Goal: Task Accomplishment & Management: Complete application form

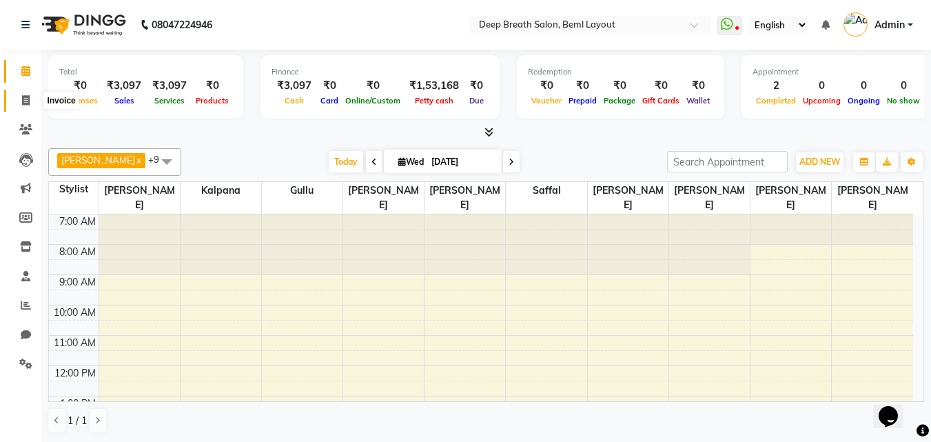
click at [23, 95] on icon at bounding box center [26, 100] width 8 height 10
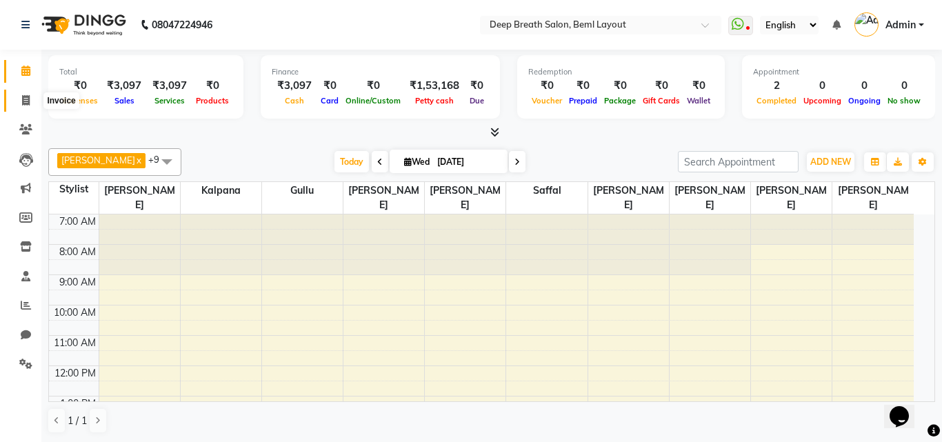
select select "4101"
select select "service"
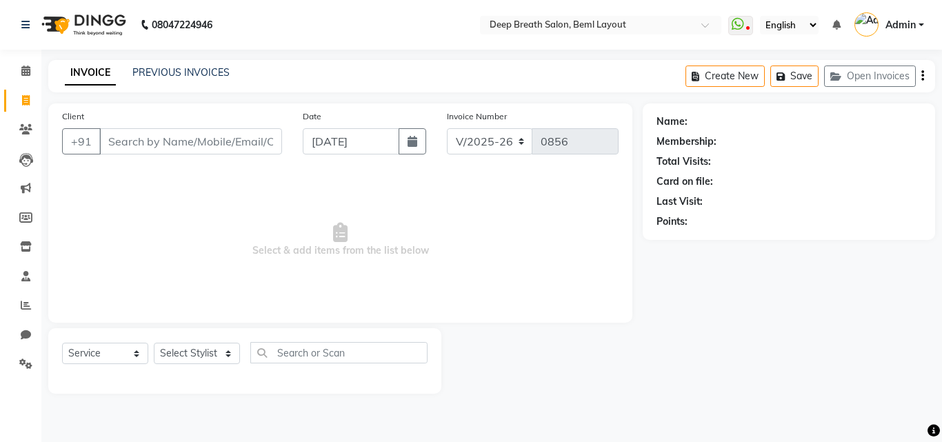
click at [160, 154] on input "Client" at bounding box center [190, 141] width 183 height 26
click at [216, 350] on select "Select Stylist [PERSON_NAME] Gullu [PERSON_NAME] [PERSON_NAME] [PERSON_NAME] Ma…" at bounding box center [198, 353] width 88 height 21
select select "85588"
click at [154, 343] on select "Select Stylist [PERSON_NAME] Gullu [PERSON_NAME] [PERSON_NAME] [PERSON_NAME] Ma…" at bounding box center [198, 353] width 88 height 21
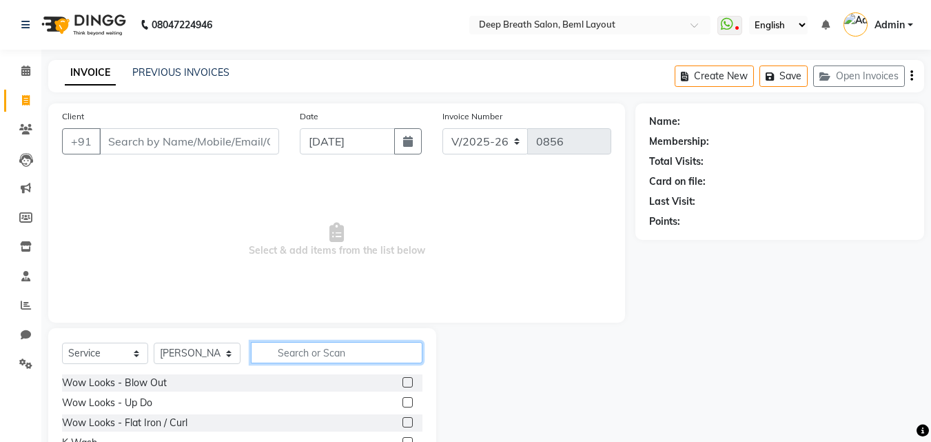
click at [381, 354] on input "text" at bounding box center [337, 352] width 172 height 21
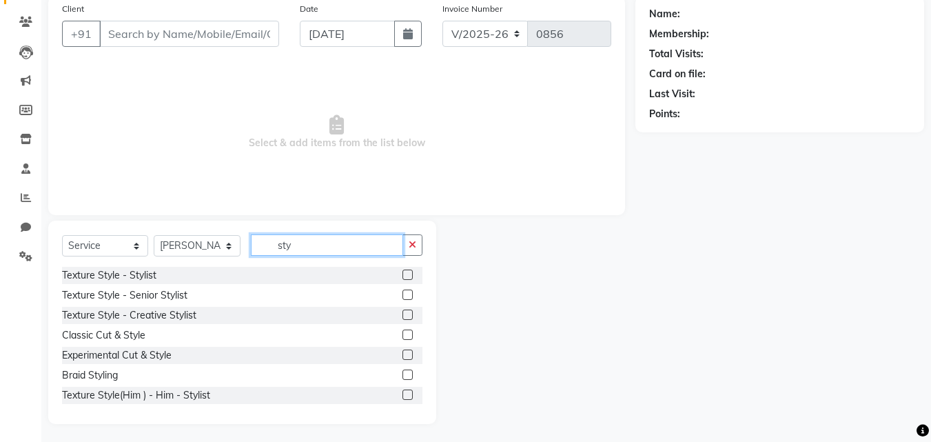
scroll to position [110, 0]
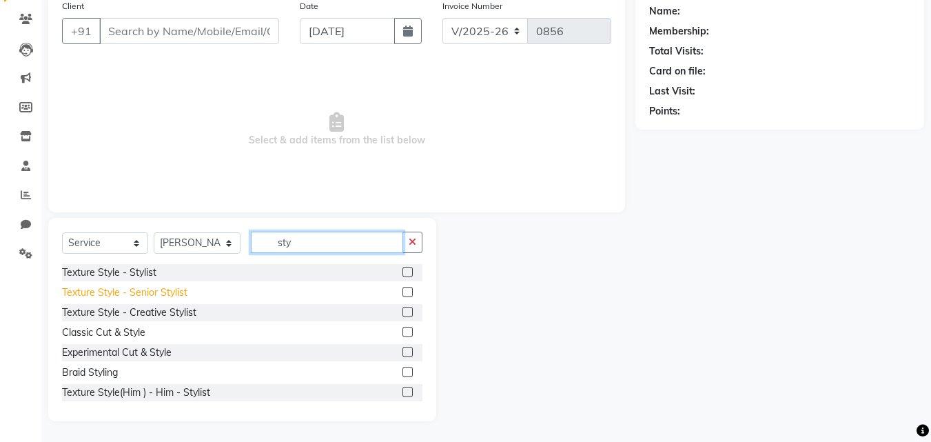
type input "sty"
click at [156, 291] on div "Texture Style - Senior Stylist" at bounding box center [124, 292] width 125 height 14
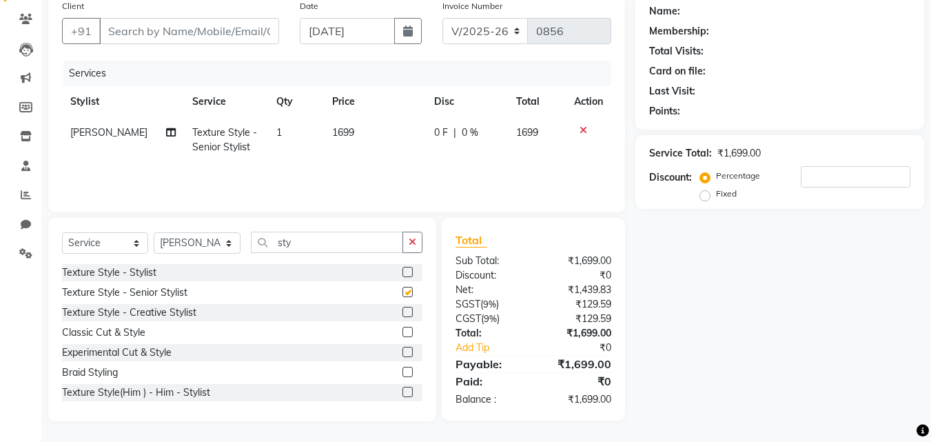
checkbox input "false"
drag, startPoint x: 343, startPoint y: 234, endPoint x: 218, endPoint y: 234, distance: 124.8
click at [218, 234] on div "Select Service Product Membership Package Voucher Prepaid Gift Card Select Styl…" at bounding box center [242, 248] width 361 height 32
click at [218, 234] on select "Select Stylist [PERSON_NAME] Gullu [PERSON_NAME] [PERSON_NAME] [PERSON_NAME] Ma…" at bounding box center [197, 242] width 87 height 21
select select "32740"
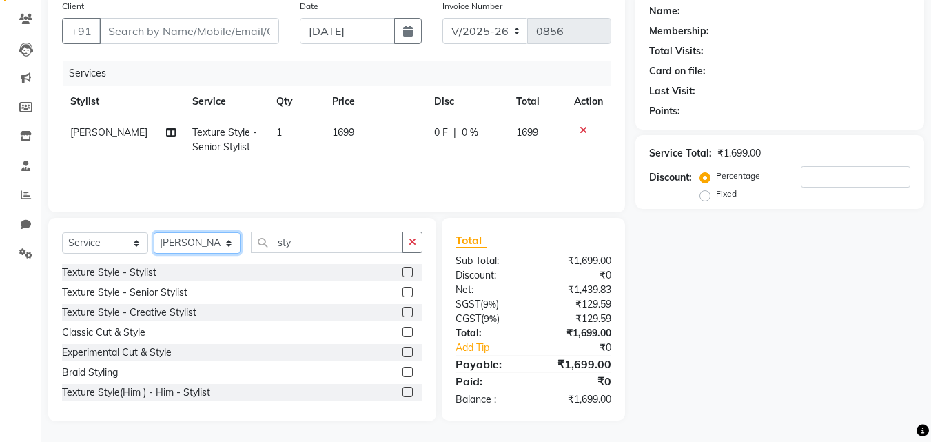
click at [154, 232] on select "Select Stylist [PERSON_NAME] Gullu [PERSON_NAME] [PERSON_NAME] [PERSON_NAME] Ma…" at bounding box center [197, 242] width 87 height 21
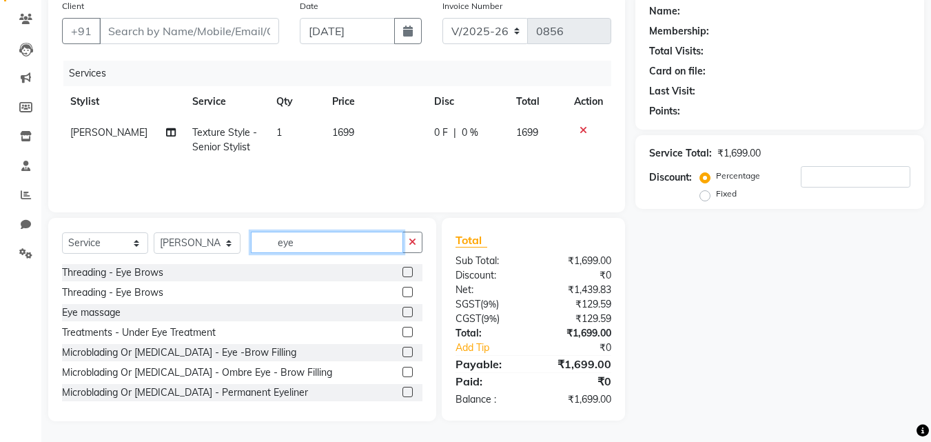
type input "eye"
click at [148, 265] on div "Threading - Eye Brows" at bounding box center [242, 272] width 361 height 17
click at [146, 273] on div "Threading - Eye Brows" at bounding box center [112, 272] width 101 height 14
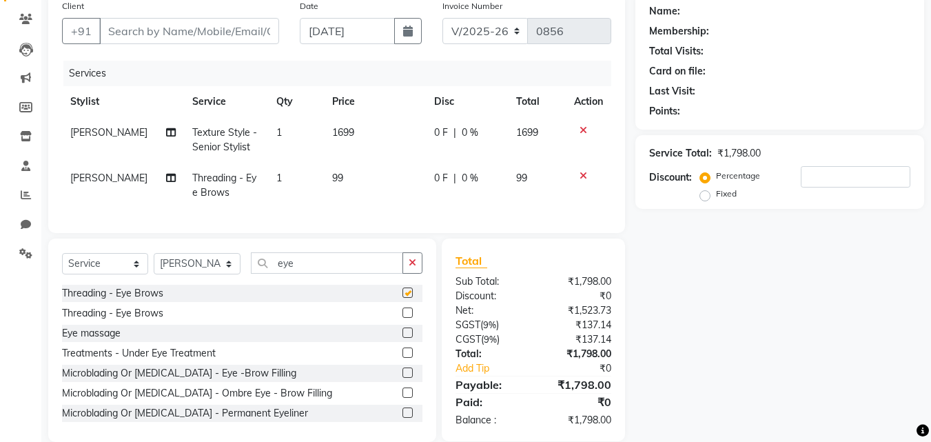
checkbox input "false"
drag, startPoint x: 325, startPoint y: 280, endPoint x: 242, endPoint y: 274, distance: 83.6
click at [243, 275] on div "Select Service Product Membership Package Voucher Prepaid Gift Card Select Styl…" at bounding box center [242, 268] width 361 height 32
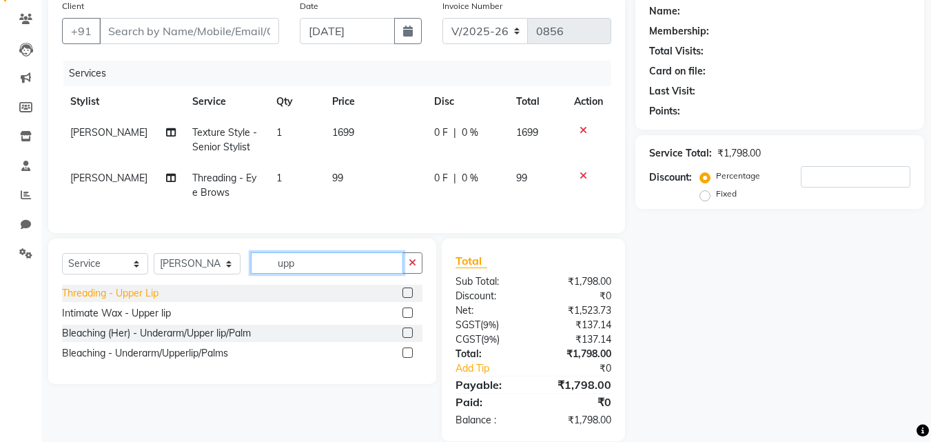
type input "upp"
click at [134, 301] on div "Threading - Upper Lip" at bounding box center [110, 293] width 97 height 14
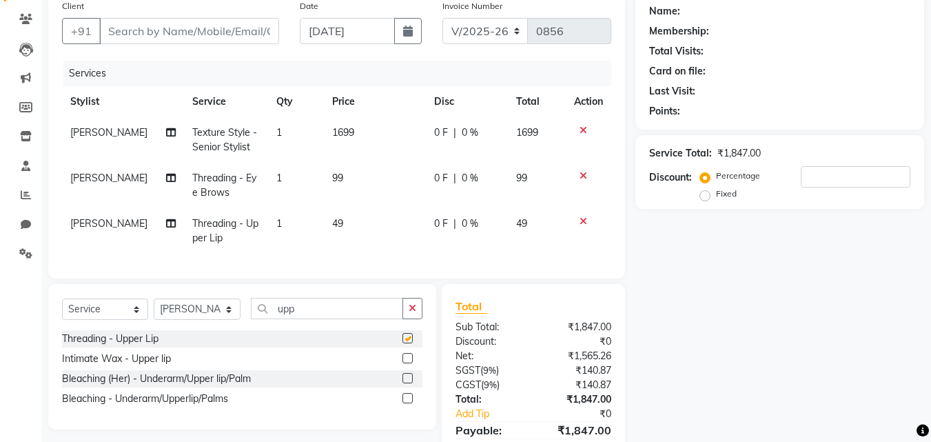
checkbox input "false"
drag, startPoint x: 294, startPoint y: 314, endPoint x: 220, endPoint y: 314, distance: 74.5
click at [220, 314] on div "Select Service Product Membership Package Voucher Prepaid Gift Card Select Styl…" at bounding box center [242, 314] width 361 height 32
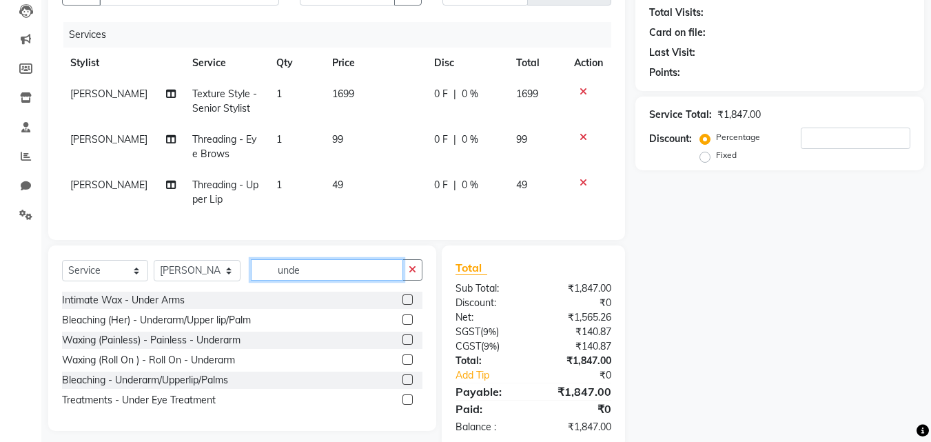
scroll to position [186, 0]
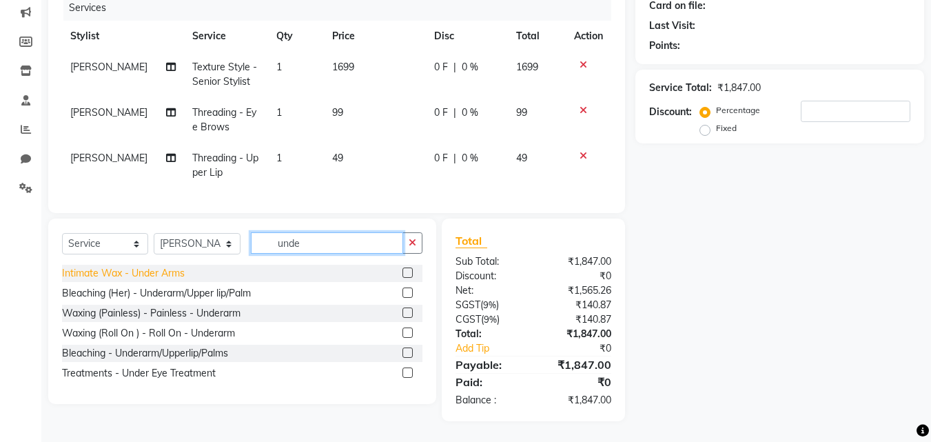
type input "unde"
click at [107, 274] on div "Intimate Wax - Under Arms" at bounding box center [123, 273] width 123 height 14
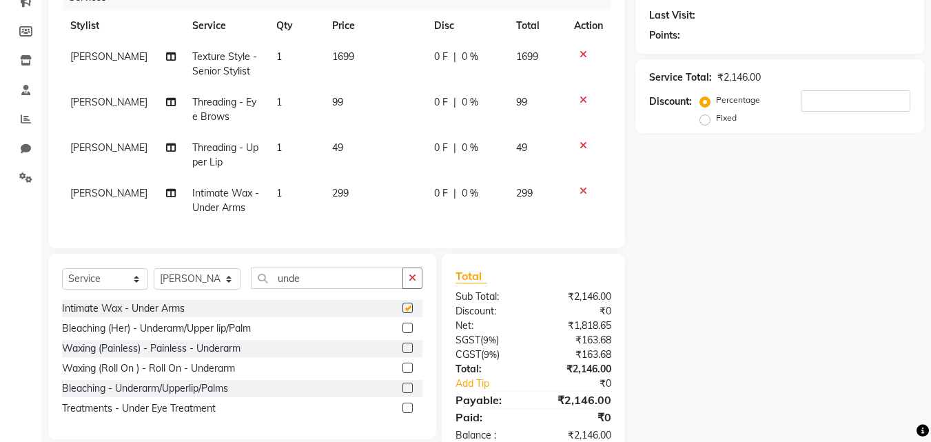
checkbox input "false"
click at [545, 141] on td "49" at bounding box center [537, 154] width 59 height 45
select select "32740"
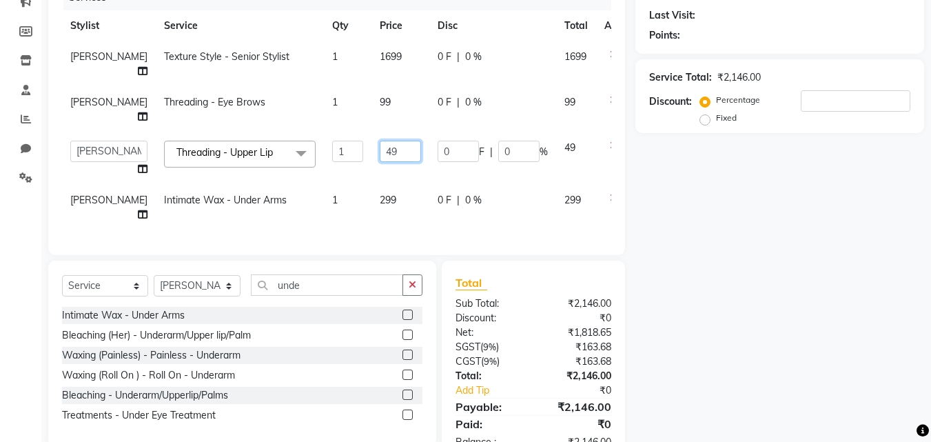
click at [380, 141] on input "49" at bounding box center [400, 151] width 41 height 21
type input "4"
type input "99"
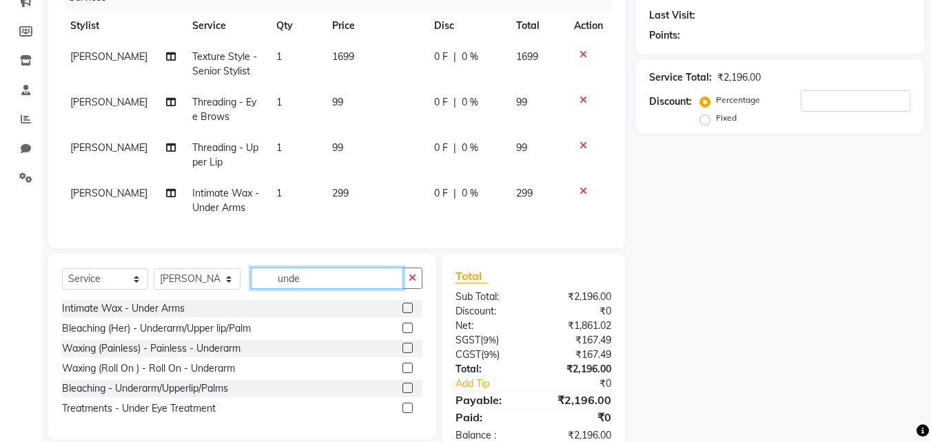
click at [324, 298] on div "Select Service Product Membership Package Voucher Prepaid Gift Card Select Styl…" at bounding box center [242, 283] width 361 height 32
drag, startPoint x: 324, startPoint y: 298, endPoint x: 245, endPoint y: 287, distance: 80.0
click at [245, 287] on div "Select Service Product Membership Package Voucher Prepaid Gift Card Select Styl…" at bounding box center [242, 283] width 361 height 32
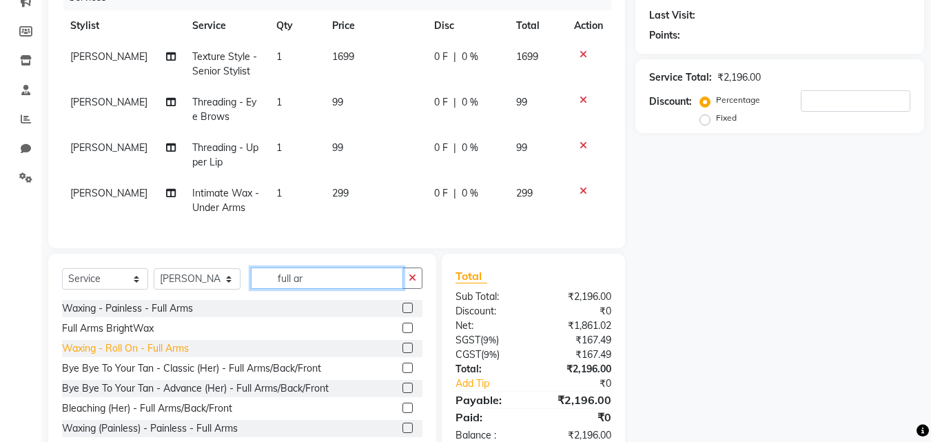
type input "full ar"
click at [119, 354] on div "Waxing - Roll On - Full Arms" at bounding box center [125, 348] width 127 height 14
checkbox input "false"
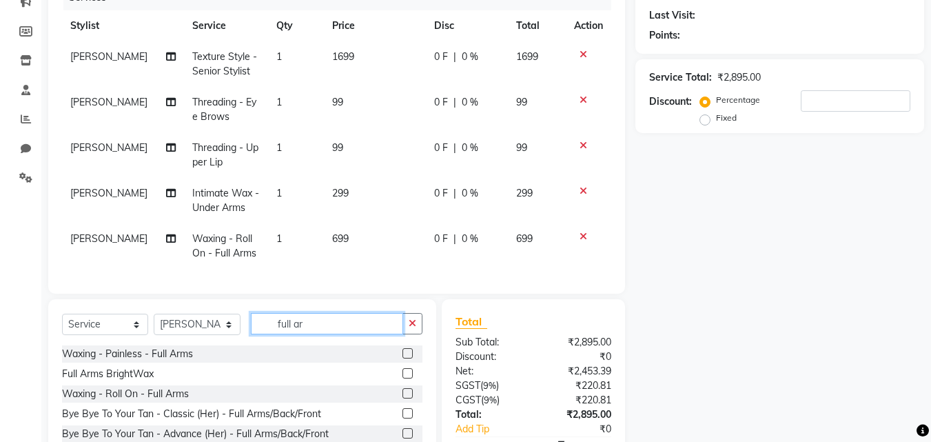
drag, startPoint x: 347, startPoint y: 325, endPoint x: 220, endPoint y: 340, distance: 127.7
click at [220, 340] on div "Select Service Product Membership Package Voucher Prepaid Gift Card Select Styl…" at bounding box center [242, 329] width 361 height 32
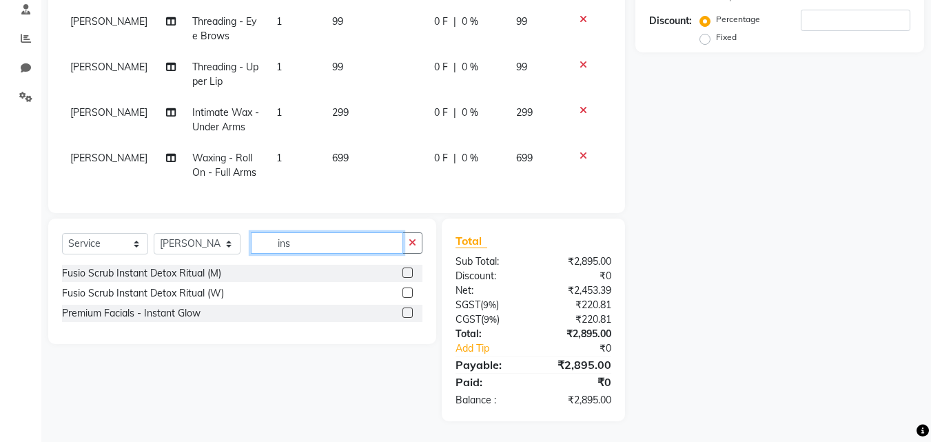
scroll to position [277, 0]
type input "instant glo"
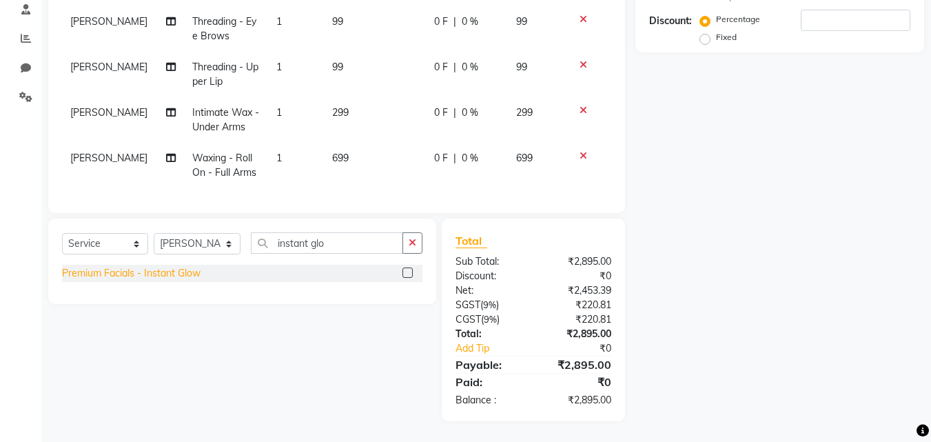
click at [157, 273] on div "Premium Facials - Instant Glow" at bounding box center [131, 273] width 139 height 14
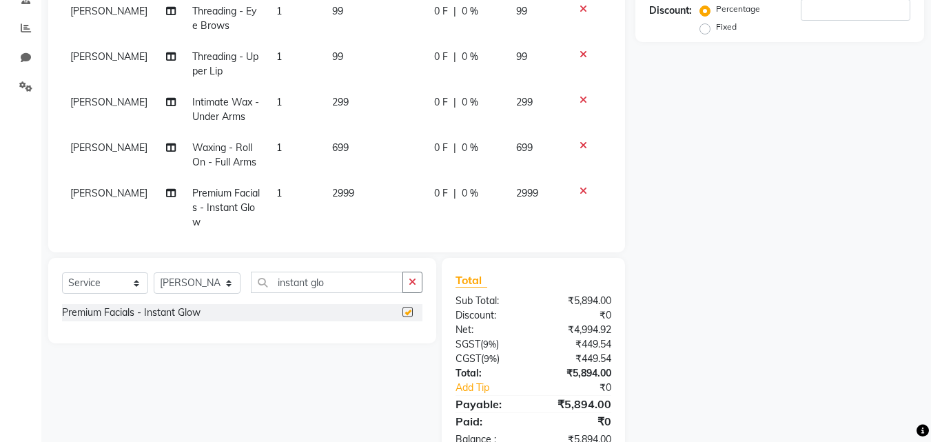
checkbox input "false"
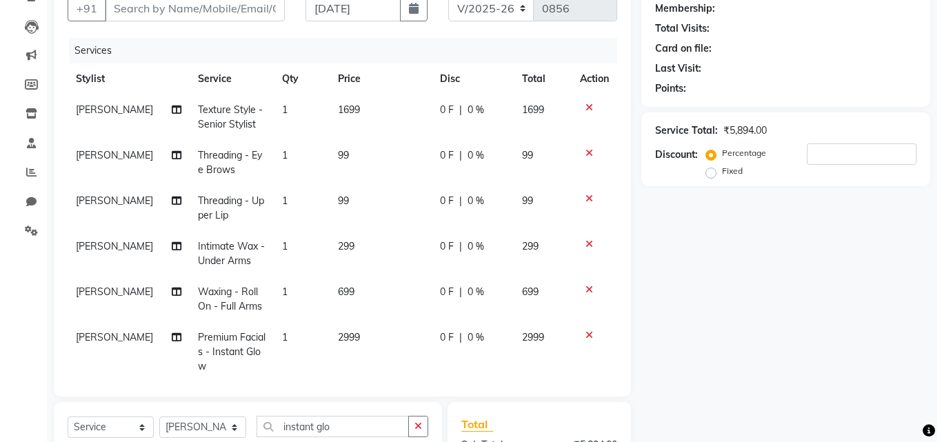
scroll to position [0, 0]
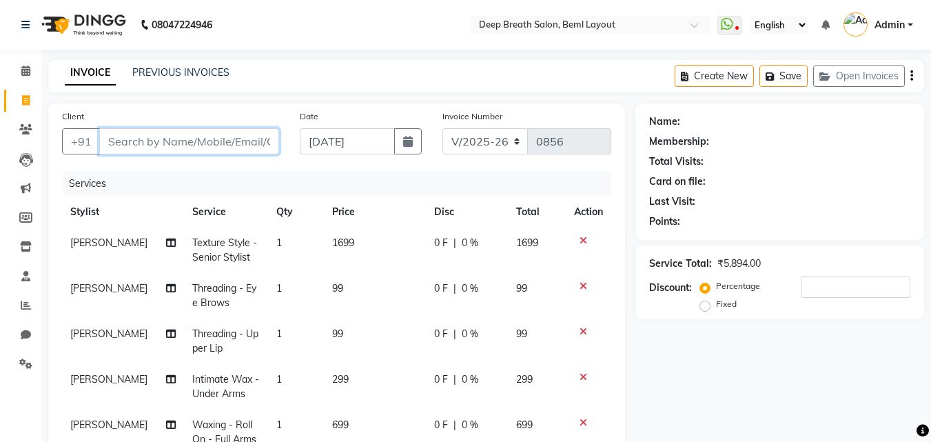
click at [223, 128] on input "Client" at bounding box center [189, 141] width 180 height 26
type input "9"
type input "0"
type input "9972938000"
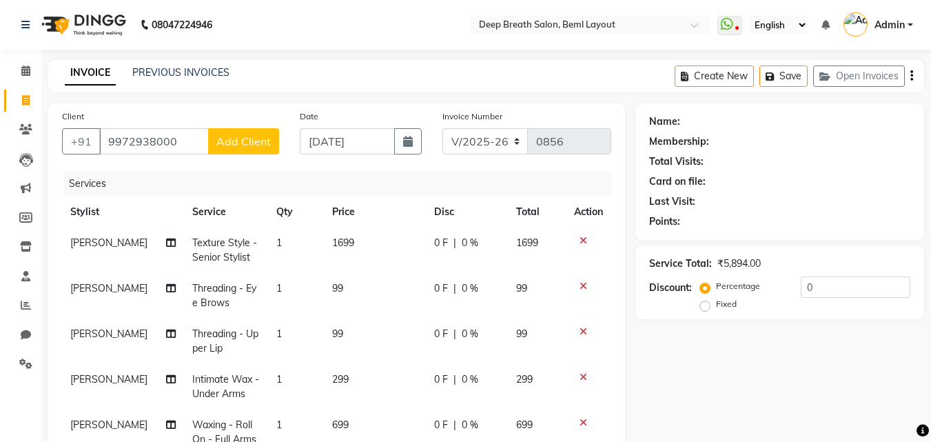
click at [251, 145] on span "Add Client" at bounding box center [243, 141] width 54 height 14
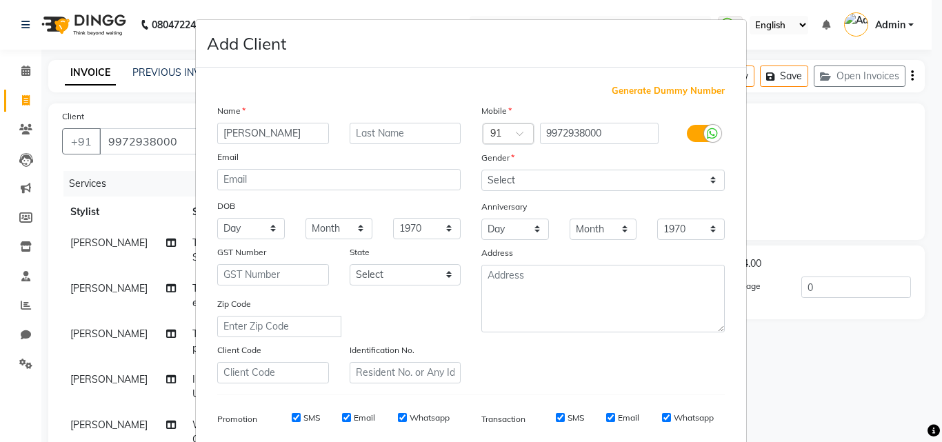
type input "[PERSON_NAME]"
click at [645, 193] on div "Mobile Country Code × 91 9972938000 Gender Select [DEMOGRAPHIC_DATA] [DEMOGRAPH…" at bounding box center [603, 243] width 264 height 280
click at [632, 185] on select "Select [DEMOGRAPHIC_DATA] [DEMOGRAPHIC_DATA] Other Prefer Not To Say" at bounding box center [602, 180] width 243 height 21
select select "[DEMOGRAPHIC_DATA]"
click at [481, 170] on select "Select [DEMOGRAPHIC_DATA] [DEMOGRAPHIC_DATA] Other Prefer Not To Say" at bounding box center [602, 180] width 243 height 21
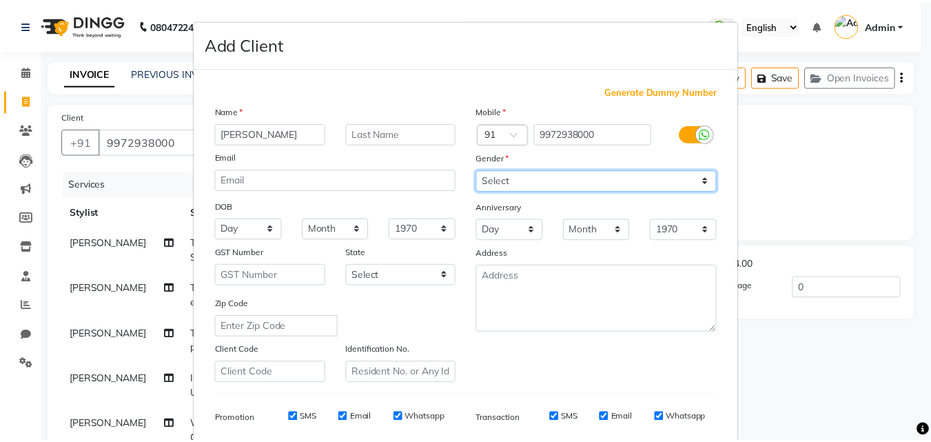
scroll to position [194, 0]
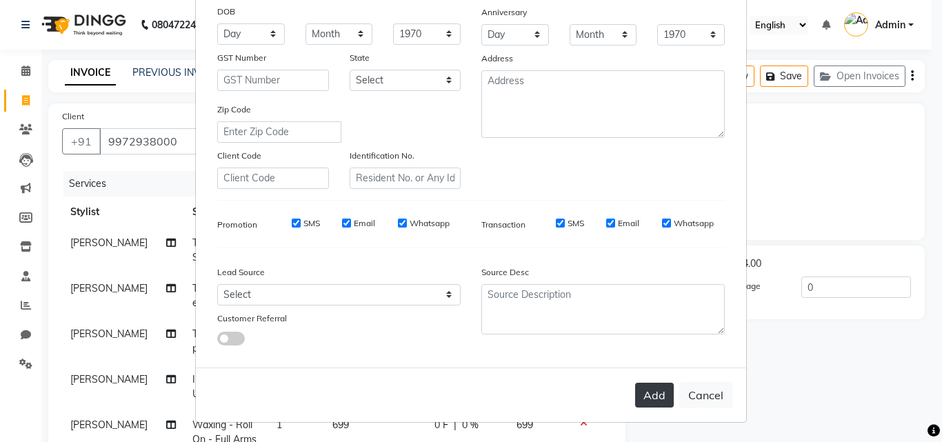
click at [635, 383] on button "Add" at bounding box center [654, 395] width 39 height 25
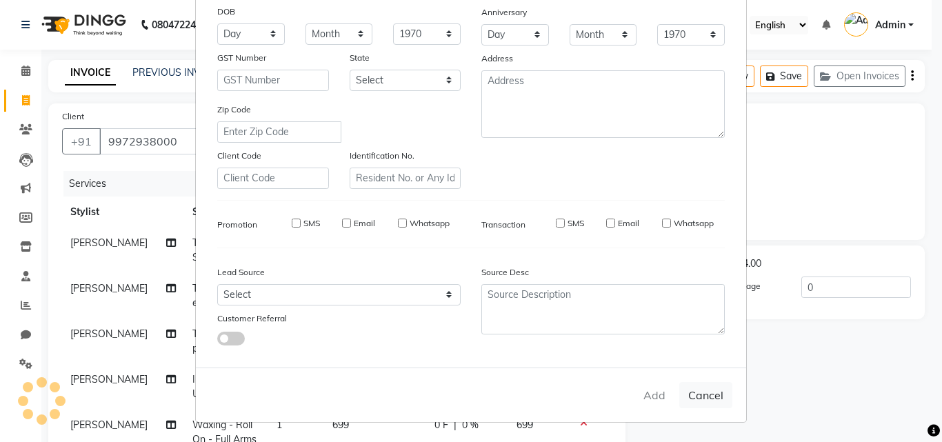
select select
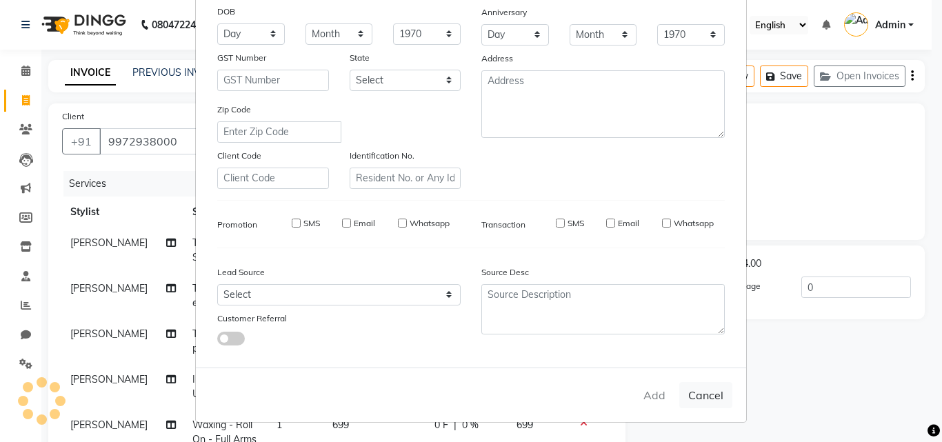
select select
checkbox input "false"
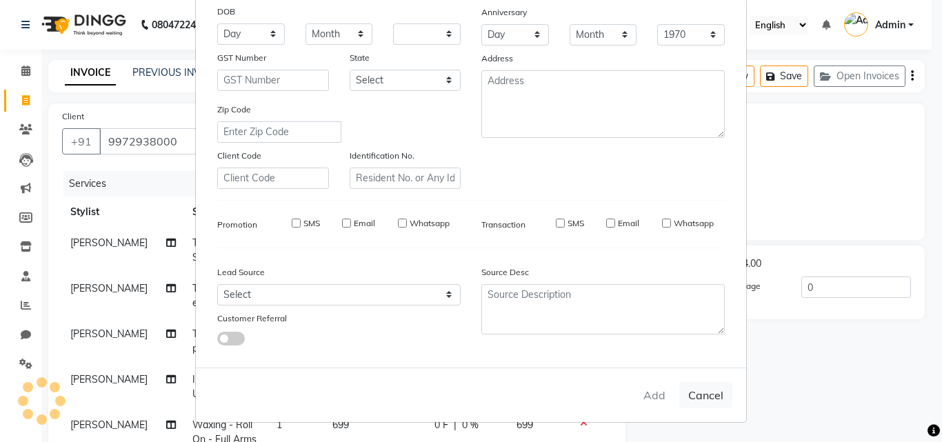
checkbox input "false"
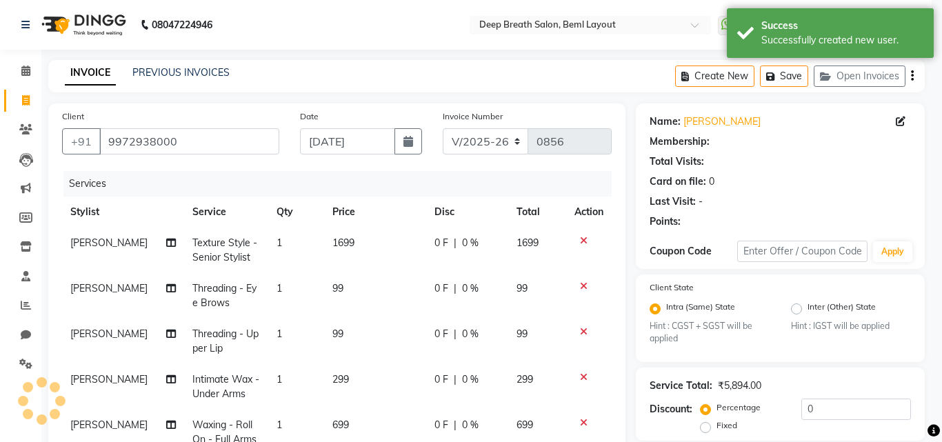
select select "1: Object"
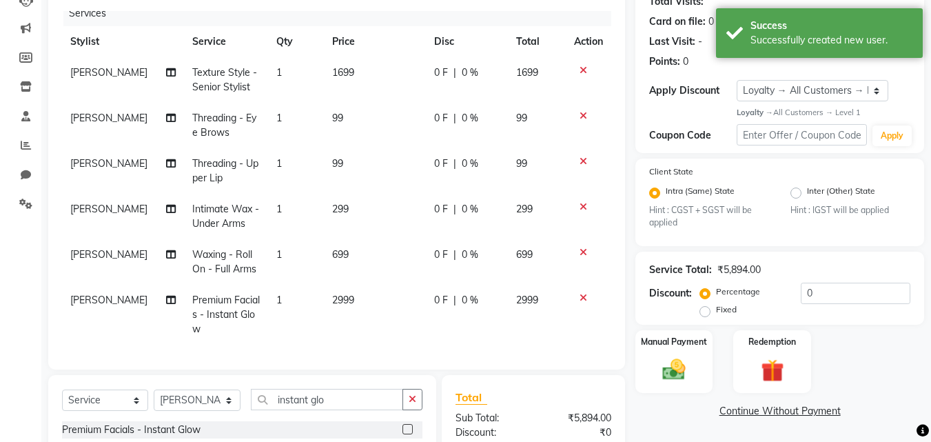
scroll to position [316, 0]
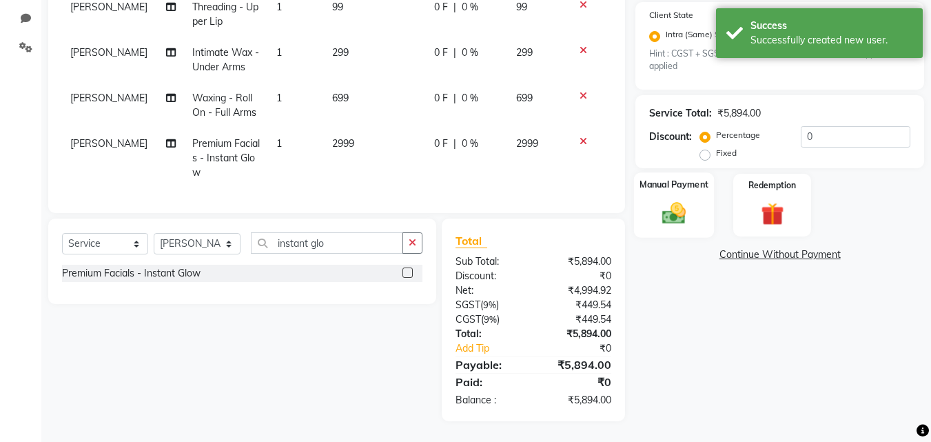
click at [679, 185] on label "Manual Payment" at bounding box center [674, 185] width 69 height 13
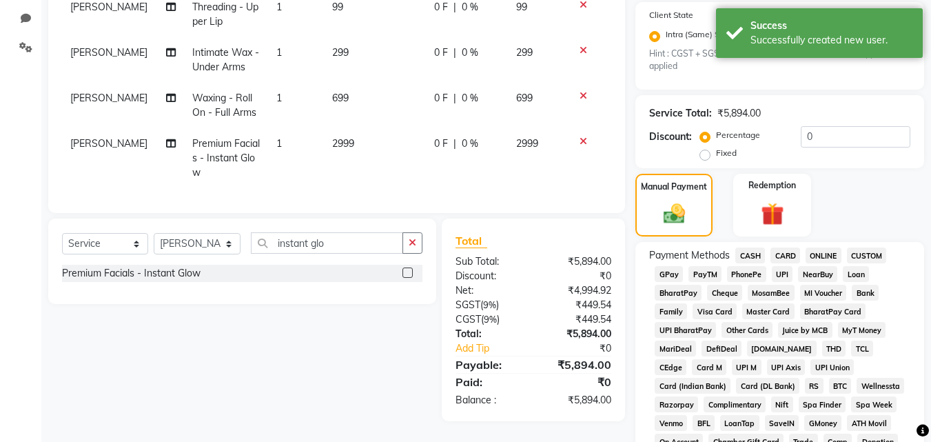
click at [745, 260] on span "CASH" at bounding box center [751, 255] width 30 height 16
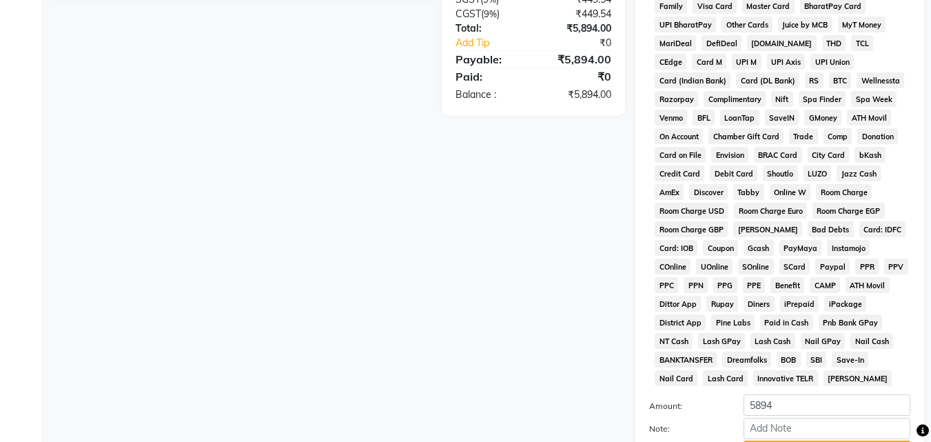
scroll to position [730, 0]
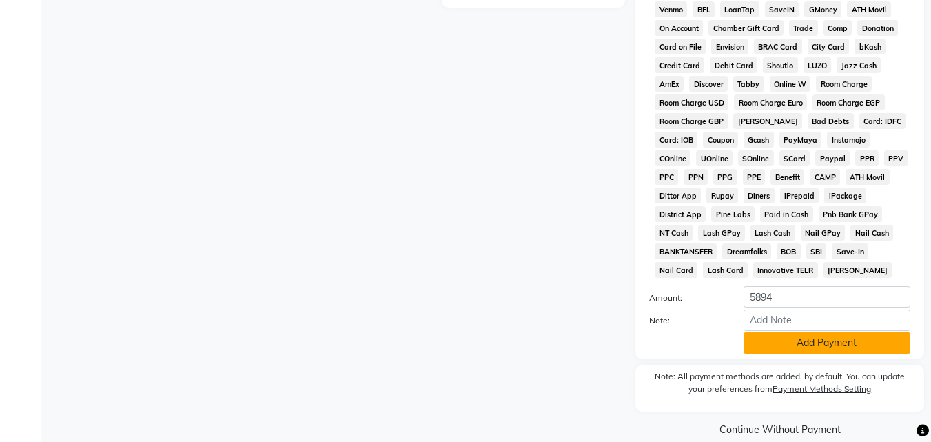
click at [854, 354] on button "Add Payment" at bounding box center [827, 342] width 167 height 21
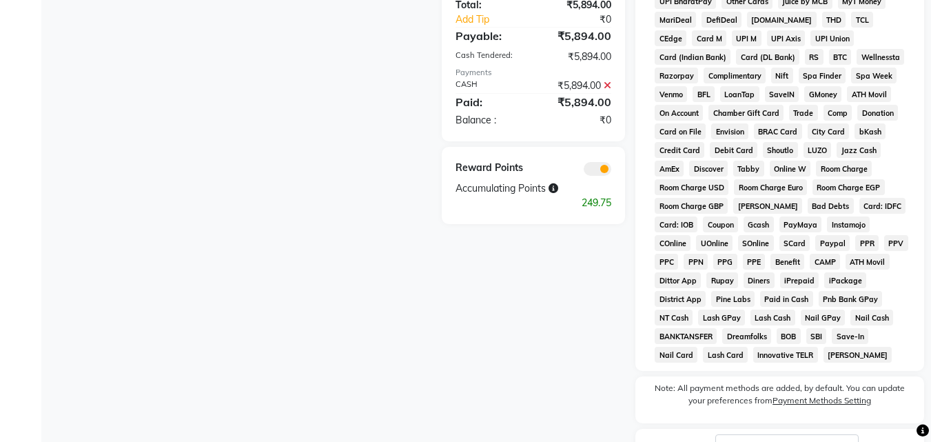
scroll to position [753, 0]
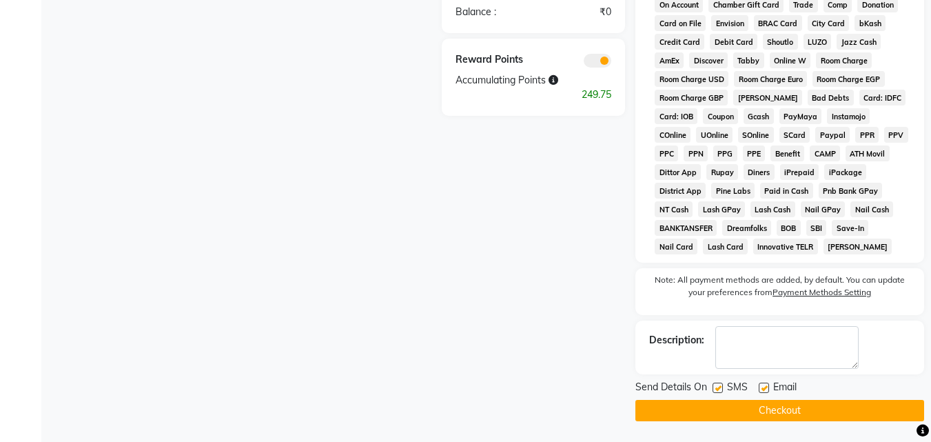
click at [749, 414] on button "Checkout" at bounding box center [780, 410] width 289 height 21
